Goal: Information Seeking & Learning: Understand process/instructions

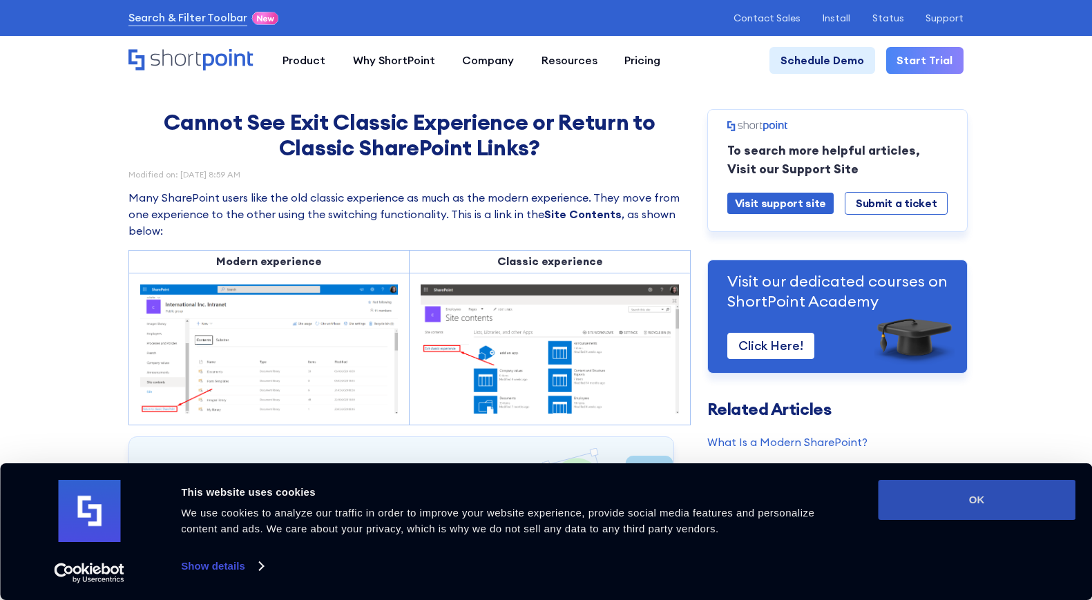
drag, startPoint x: 1035, startPoint y: 492, endPoint x: 1027, endPoint y: 494, distance: 8.5
click at [1032, 492] on button "OK" at bounding box center [976, 500] width 197 height 40
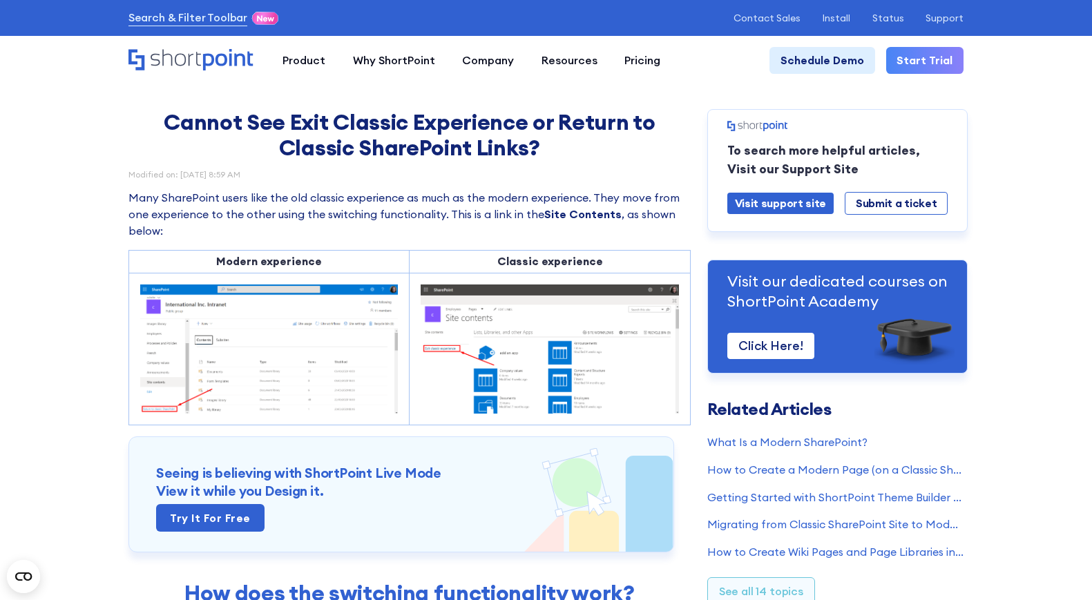
click at [326, 211] on p "Many SharePoint users like the old classic experience as much as the modern exp…" at bounding box center [409, 214] width 562 height 49
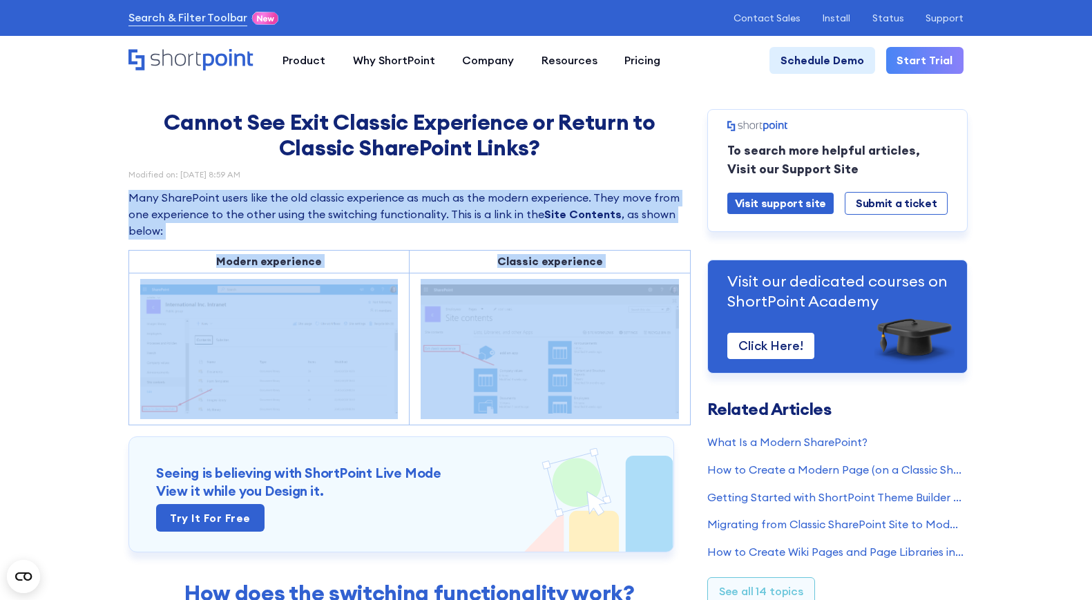
drag, startPoint x: 326, startPoint y: 211, endPoint x: -11, endPoint y: 246, distance: 338.8
click at [0, 246] on html "Consent Details [#IABV2SETTINGS#] About This website uses cookies We use cookie…" at bounding box center [546, 300] width 1092 height 600
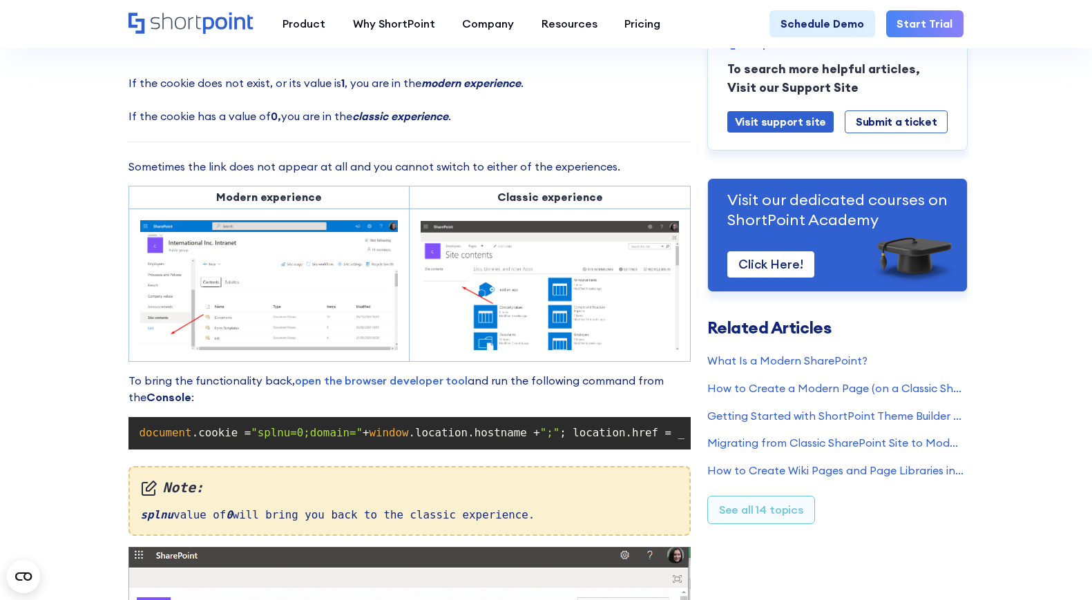
click at [212, 439] on span ".cookie =" at bounding box center [221, 432] width 59 height 13
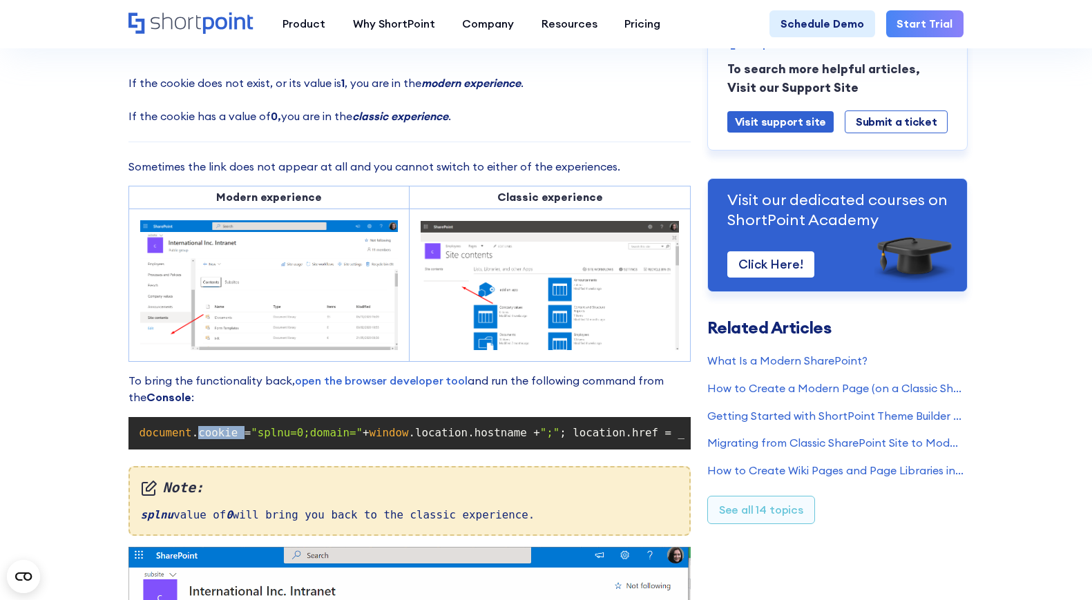
click at [212, 439] on span ".cookie =" at bounding box center [221, 432] width 59 height 13
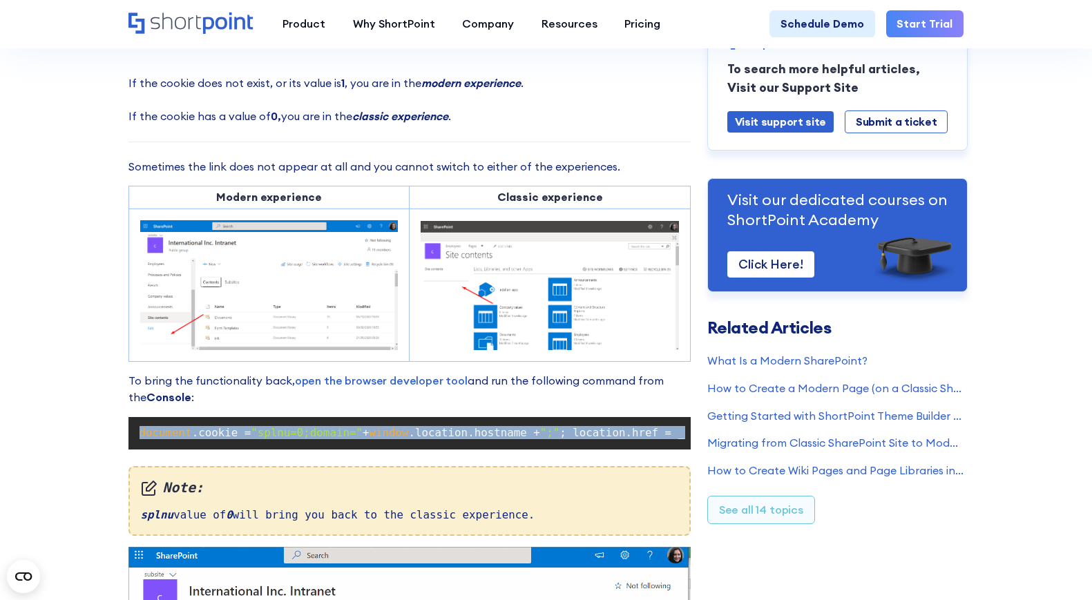
click at [212, 439] on span ".cookie =" at bounding box center [221, 432] width 59 height 13
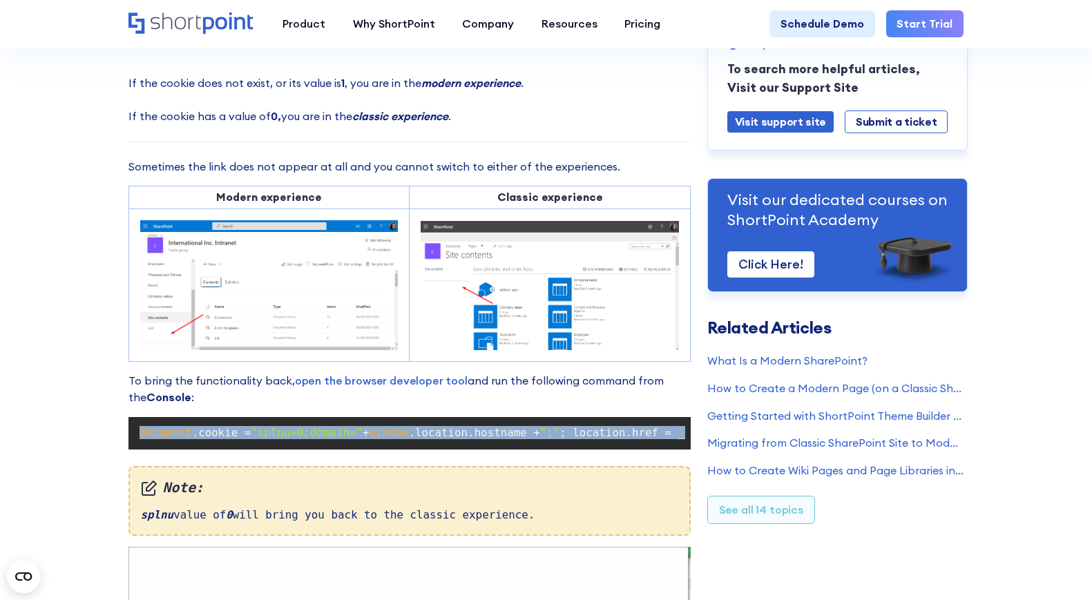
copy code "document .cookie = "splnu=0;domain=" + window .location.hostname + ";" ; locati…"
